Goal: Information Seeking & Learning: Learn about a topic

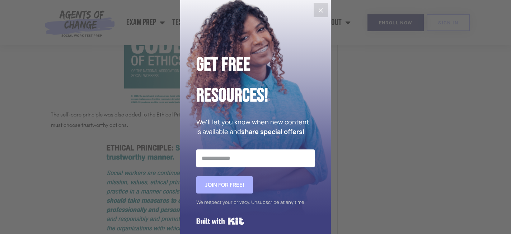
scroll to position [711, 0]
click at [320, 9] on icon "Close" at bounding box center [321, 10] width 9 height 9
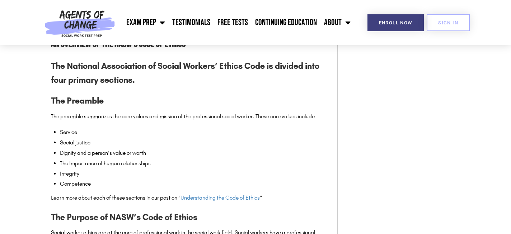
scroll to position [1360, 0]
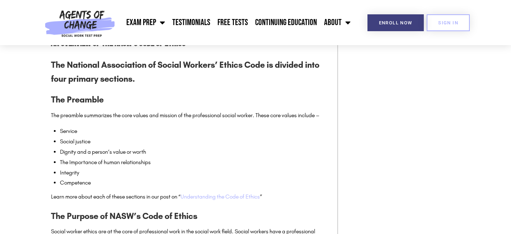
click at [224, 200] on link "Understanding the Code of Ethics" at bounding box center [220, 196] width 79 height 7
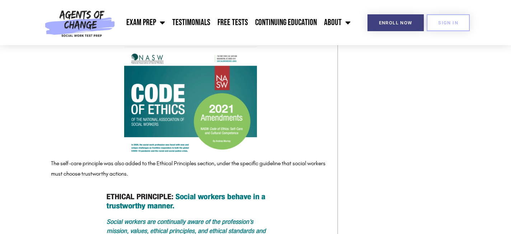
scroll to position [676, 0]
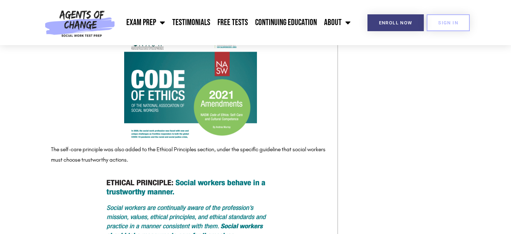
click at [193, 97] on img at bounding box center [190, 86] width 133 height 106
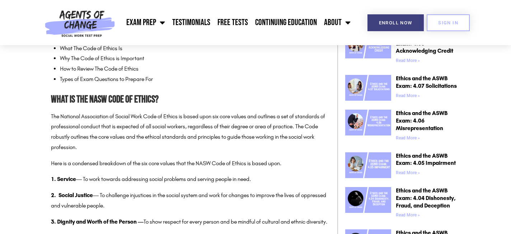
scroll to position [360, 0]
